Goal: Find specific page/section: Find specific page/section

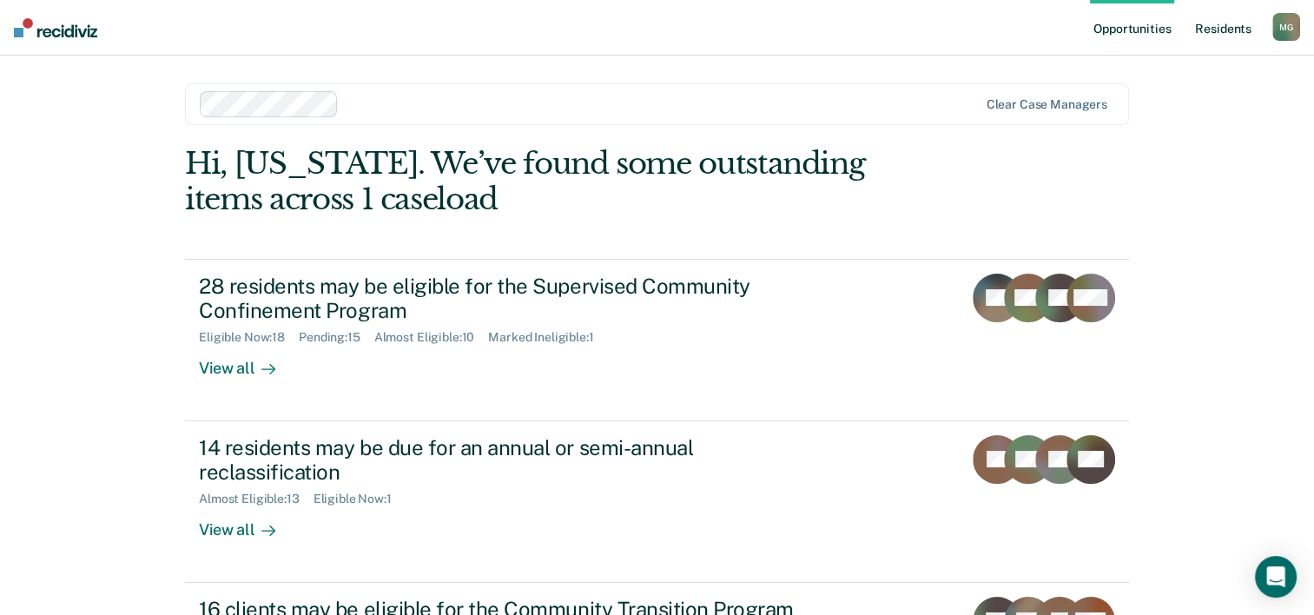
click at [1222, 31] on link "Resident s" at bounding box center [1223, 28] width 63 height 56
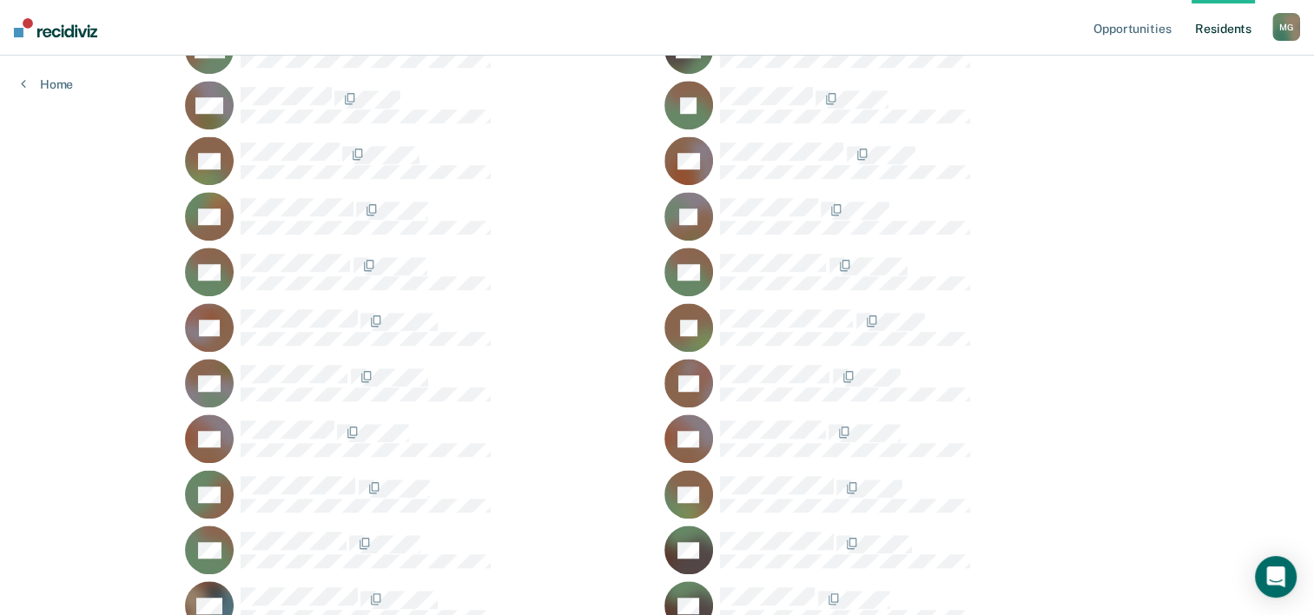
scroll to position [1477, 0]
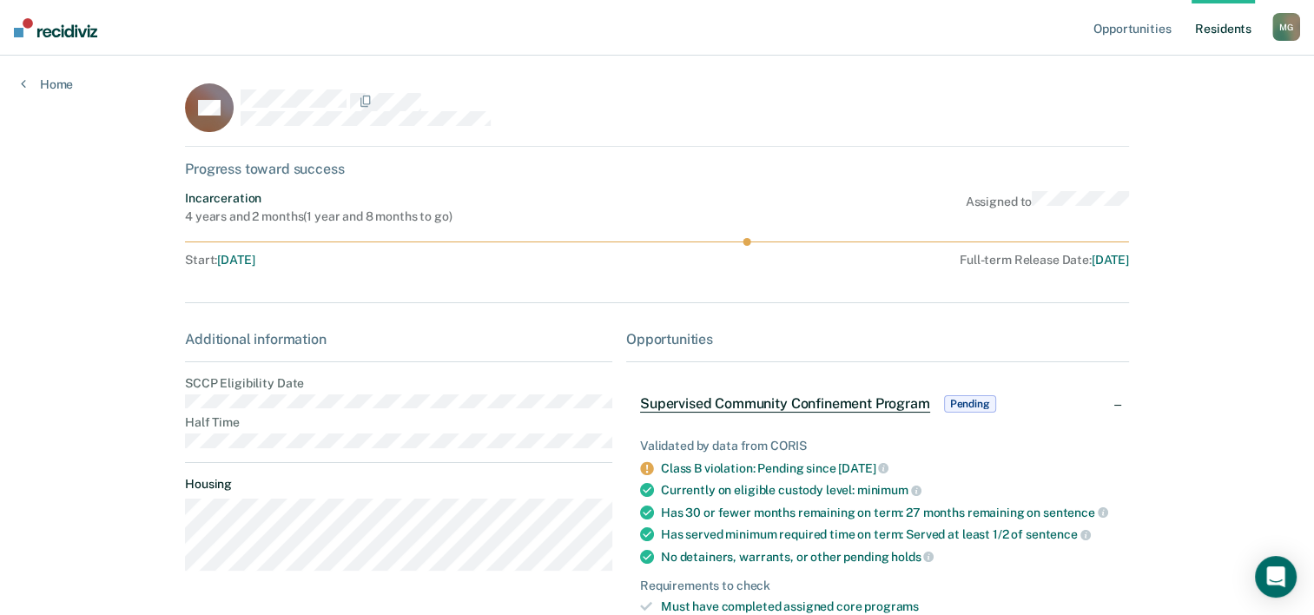
click at [1221, 27] on link "Resident s" at bounding box center [1223, 28] width 63 height 56
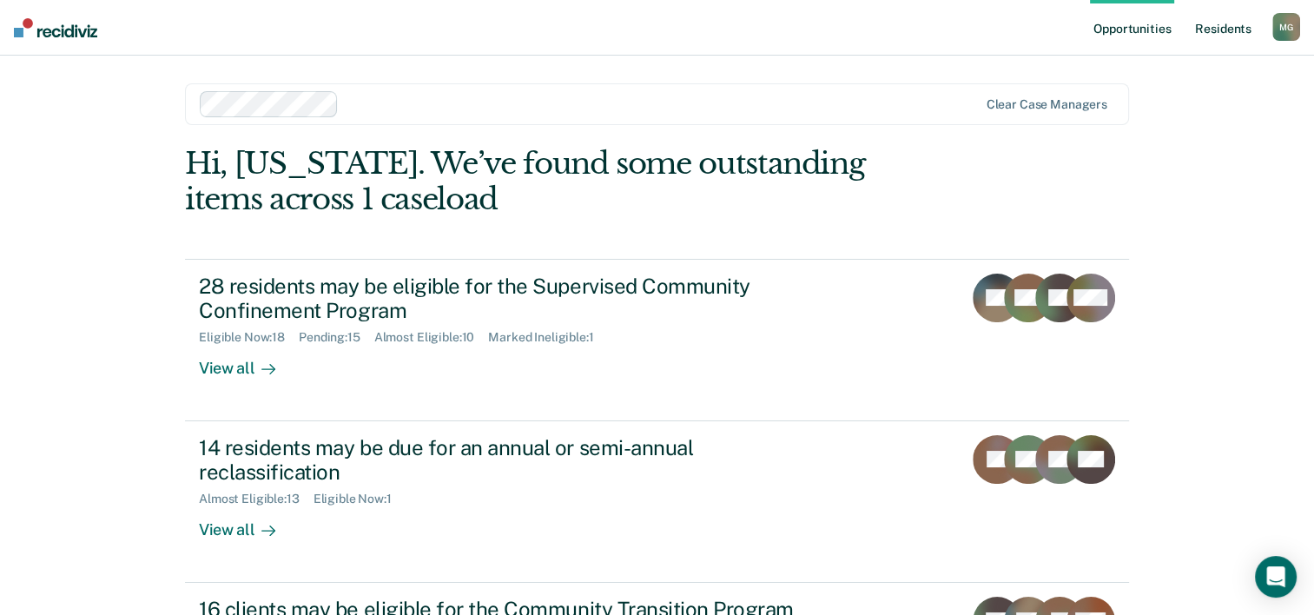
click at [1225, 31] on link "Resident s" at bounding box center [1223, 28] width 63 height 56
click at [1214, 32] on link "Resident s" at bounding box center [1223, 28] width 63 height 56
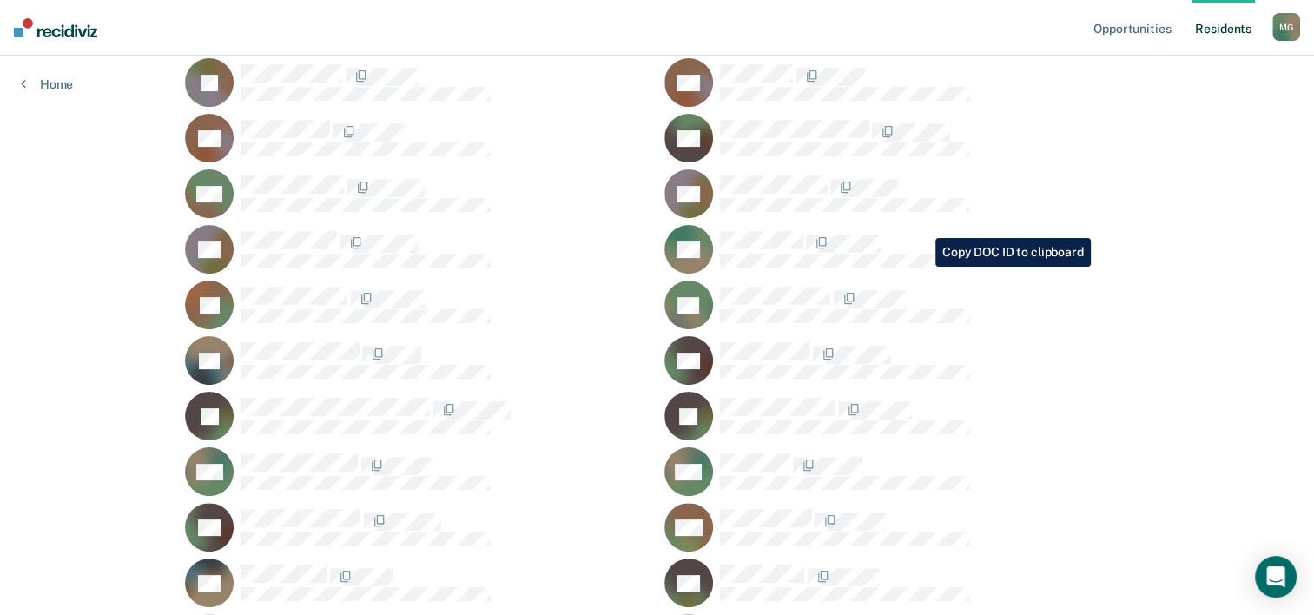
scroll to position [434, 0]
